Goal: Information Seeking & Learning: Learn about a topic

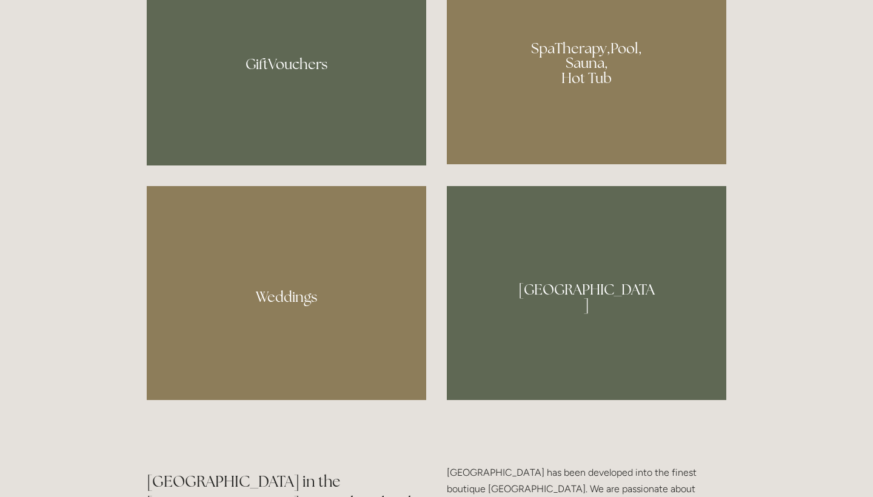
scroll to position [1067, 0]
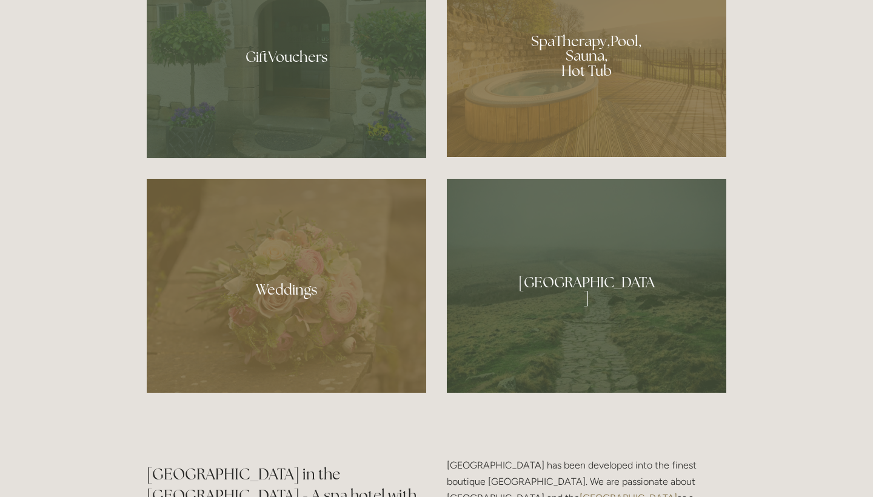
click at [293, 335] on div at bounding box center [286, 286] width 279 height 214
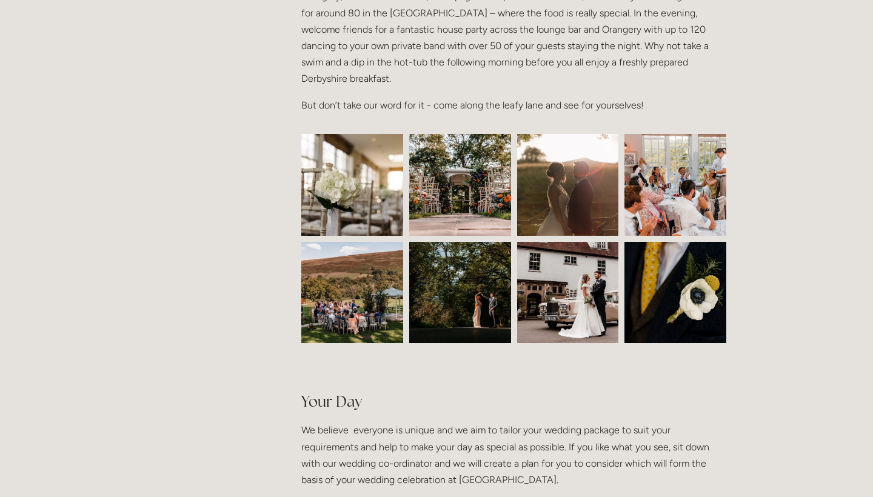
scroll to position [492, 0]
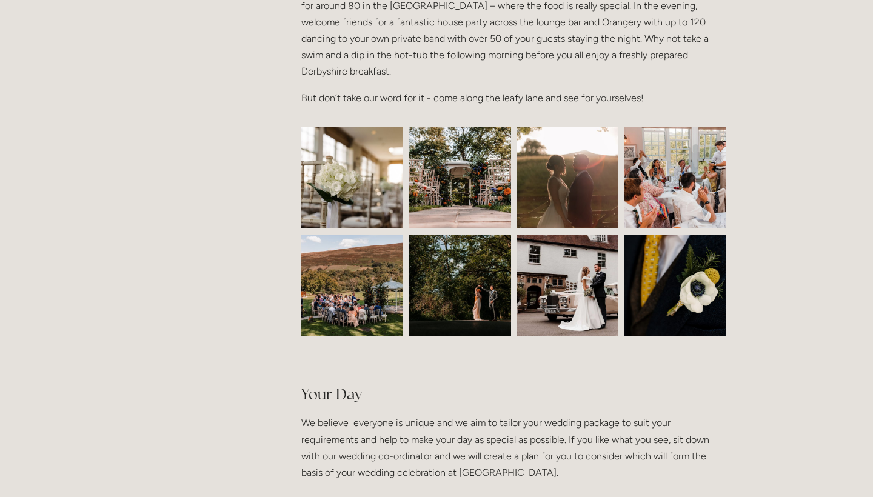
click at [336, 214] on img at bounding box center [352, 178] width 153 height 102
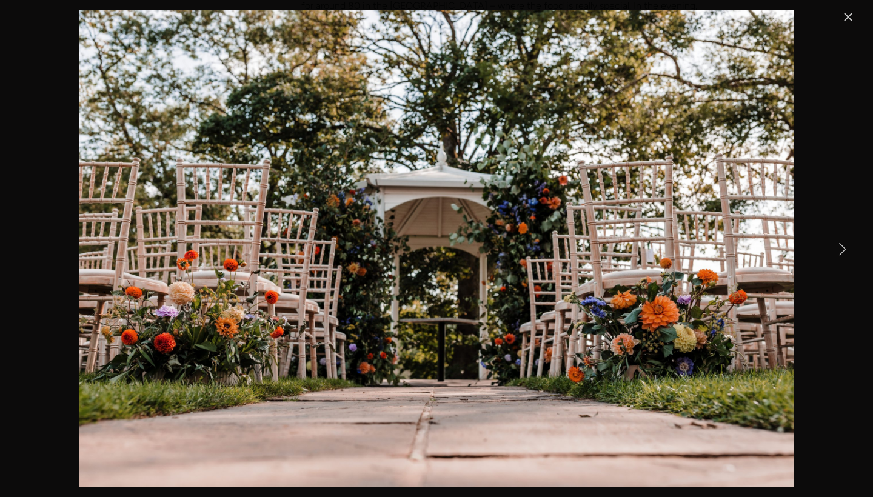
click at [847, 15] on link "Close" at bounding box center [848, 17] width 15 height 15
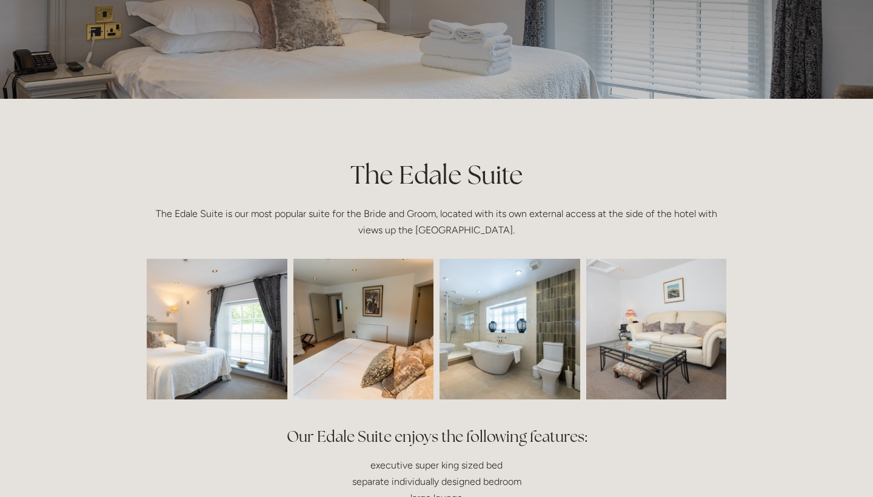
scroll to position [161, 0]
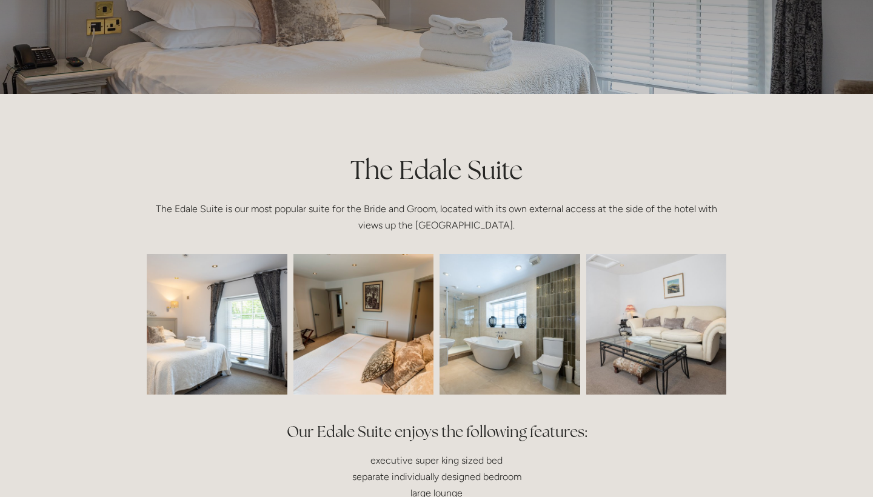
click at [217, 354] on img at bounding box center [188, 324] width 211 height 141
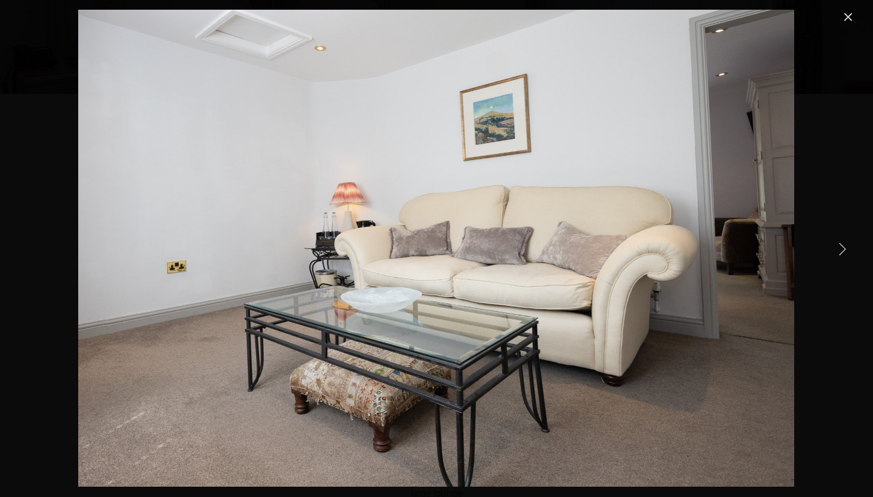
click at [847, 22] on link "Close" at bounding box center [848, 17] width 15 height 15
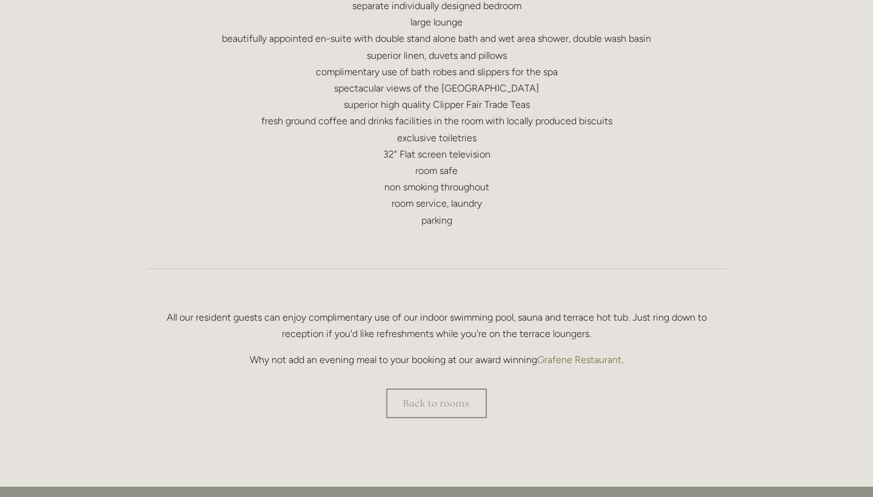
scroll to position [634, 0]
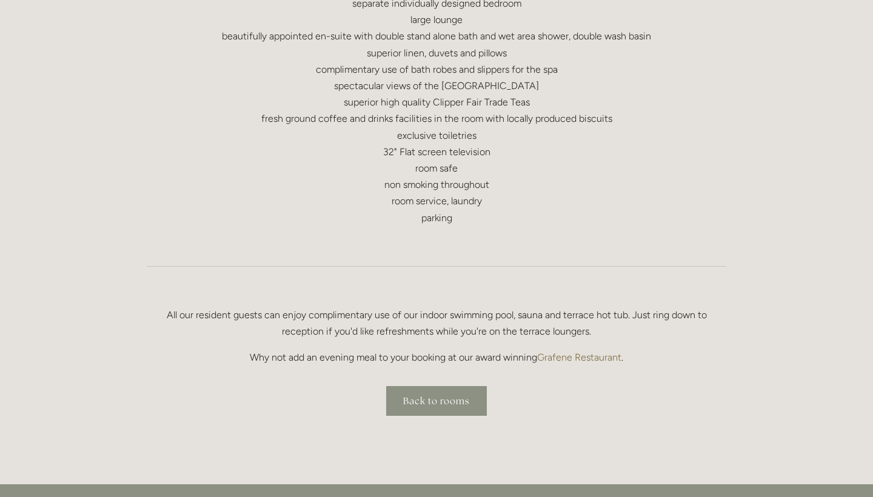
click at [464, 398] on link "Back to rooms" at bounding box center [436, 401] width 101 height 30
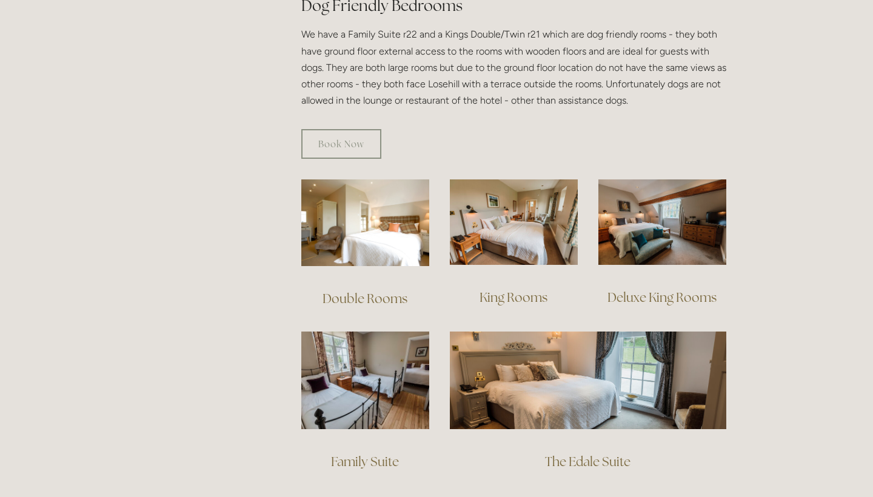
scroll to position [721, 0]
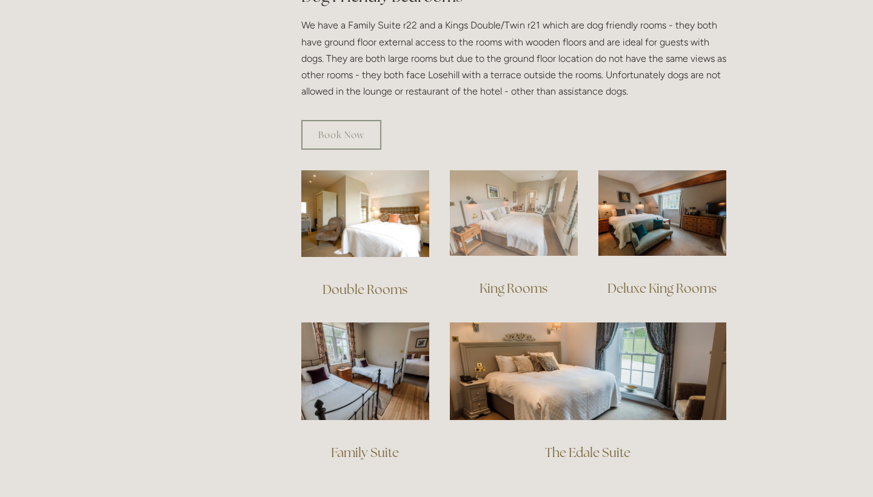
click at [499, 204] on img at bounding box center [514, 212] width 128 height 85
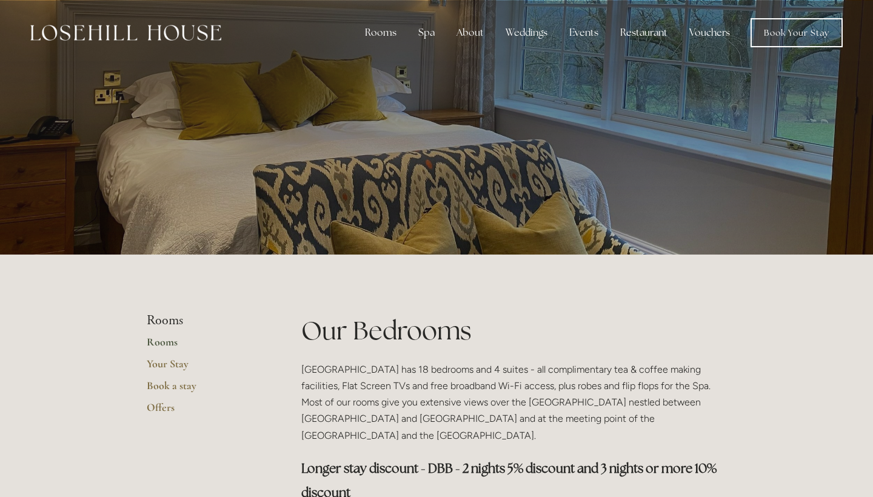
scroll to position [0, 0]
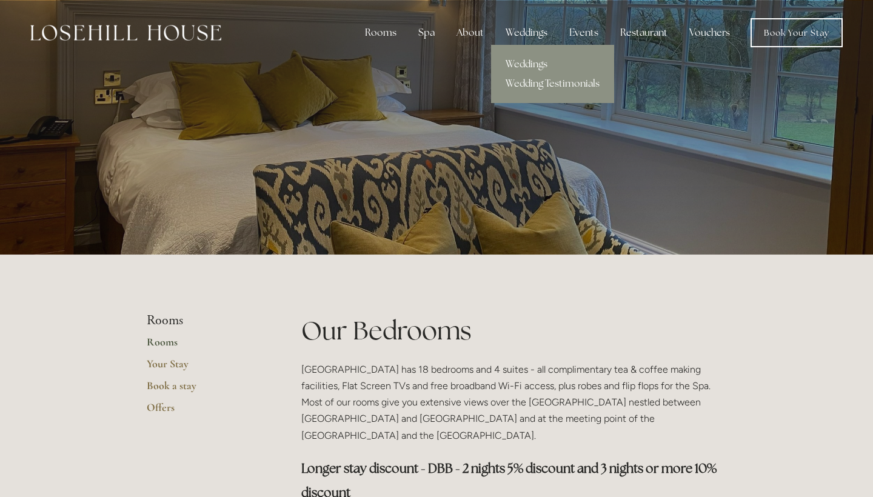
click at [511, 29] on div "Weddings" at bounding box center [526, 33] width 61 height 24
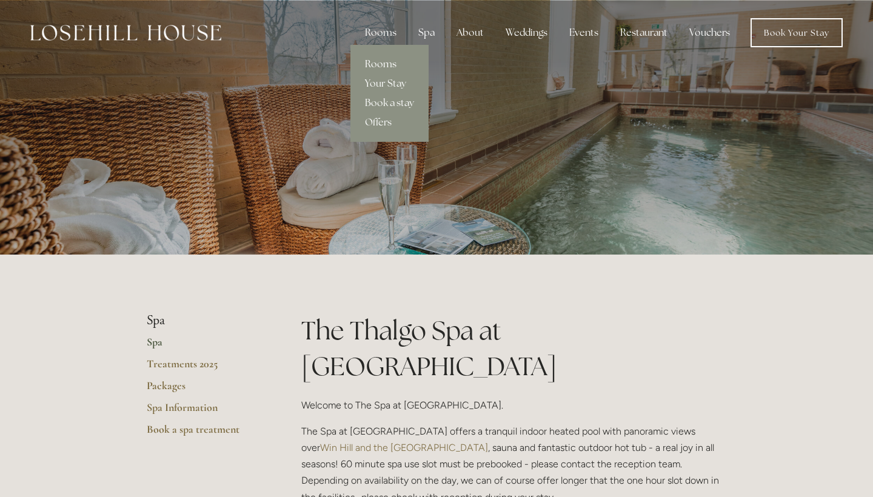
click at [387, 58] on link "Rooms" at bounding box center [389, 64] width 78 height 19
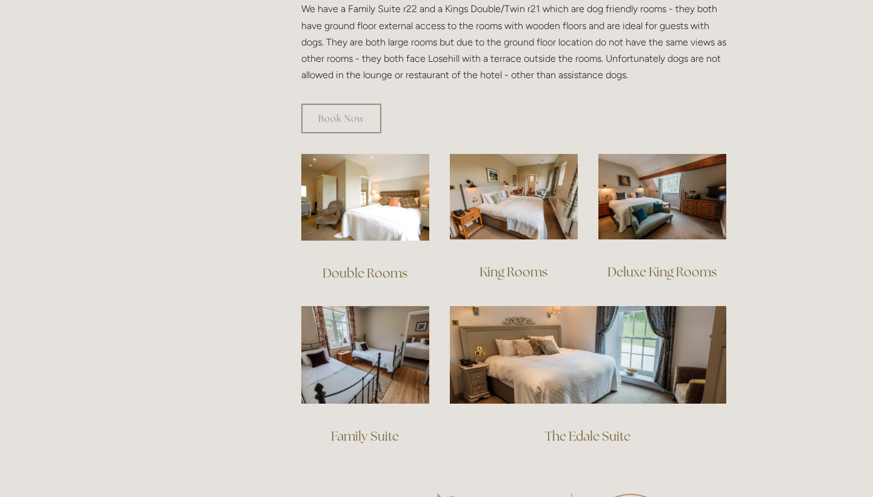
scroll to position [850, 0]
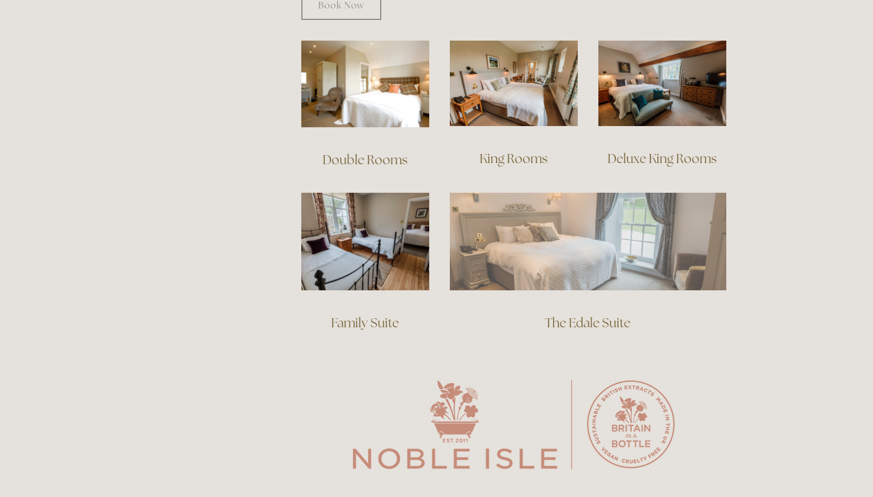
click at [563, 233] on img at bounding box center [588, 241] width 276 height 97
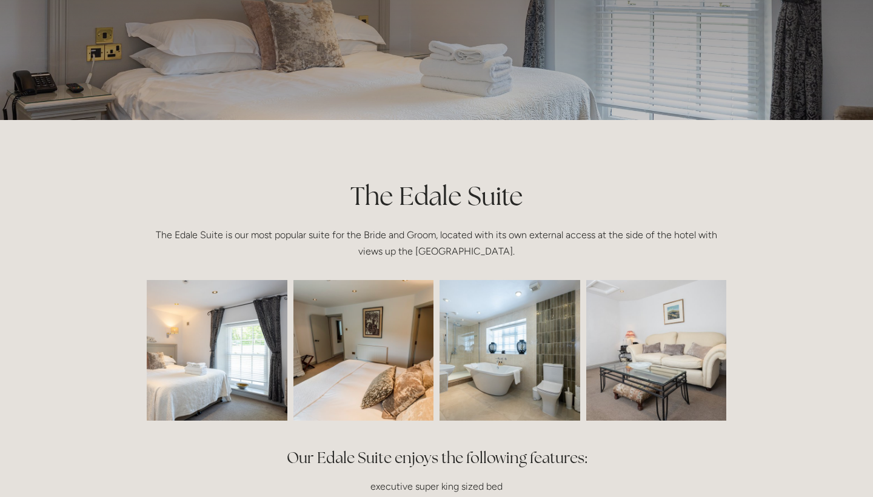
scroll to position [140, 0]
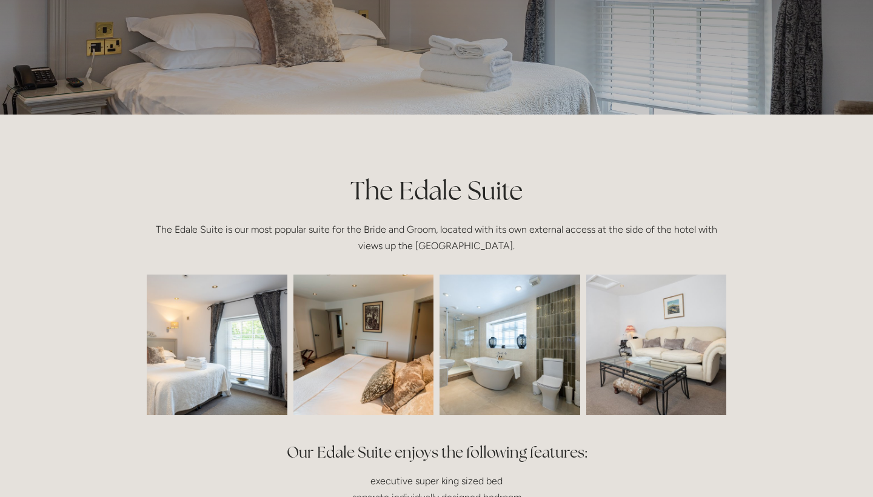
click at [258, 350] on img at bounding box center [188, 345] width 211 height 141
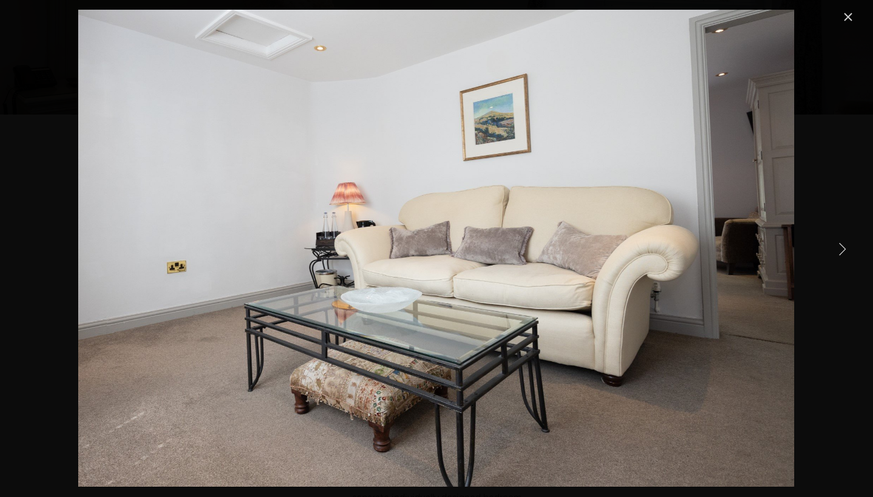
click at [849, 16] on link "Close" at bounding box center [848, 17] width 15 height 15
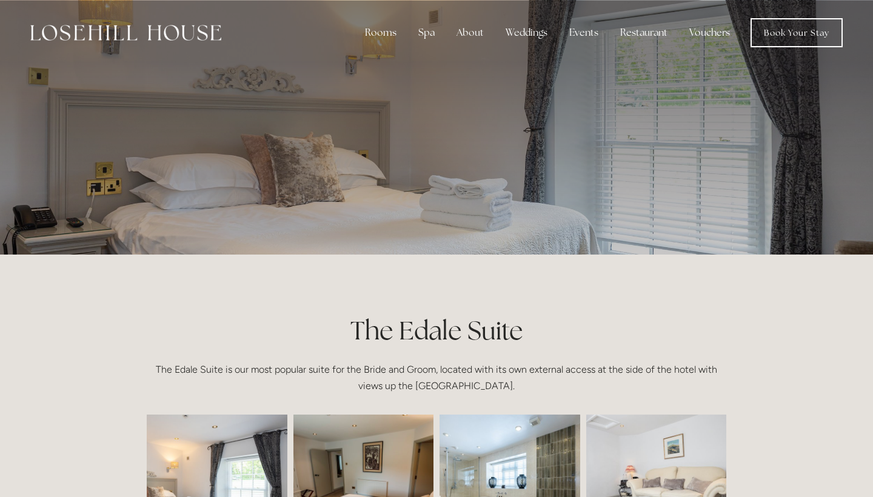
scroll to position [0, 0]
